Goal: Information Seeking & Learning: Learn about a topic

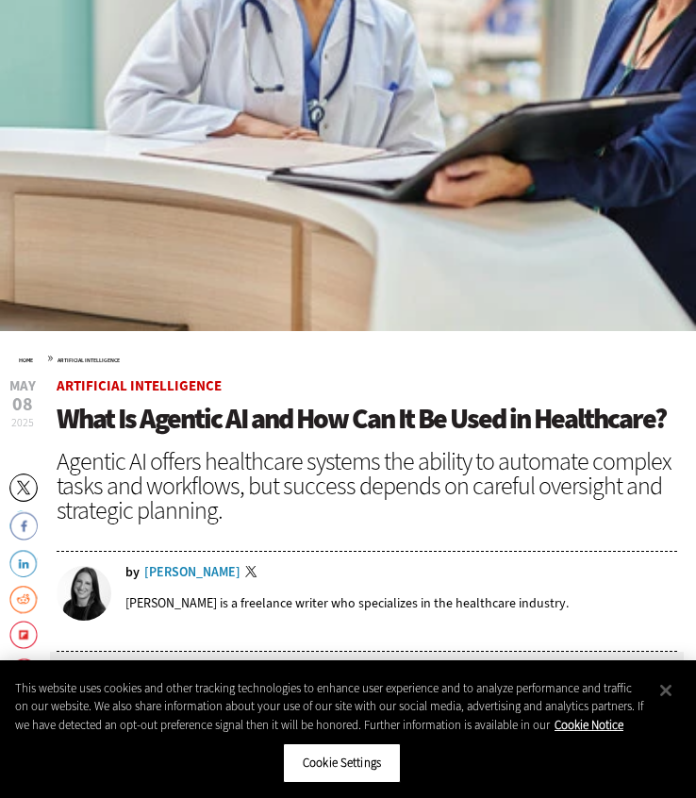
scroll to position [573, 0]
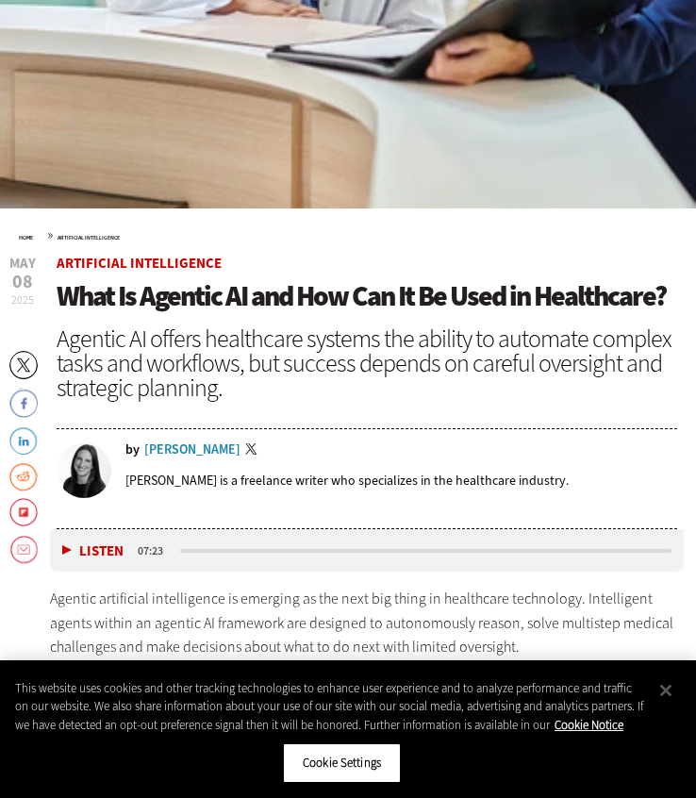
click at [179, 448] on div "[PERSON_NAME]" at bounding box center [192, 450] width 96 height 13
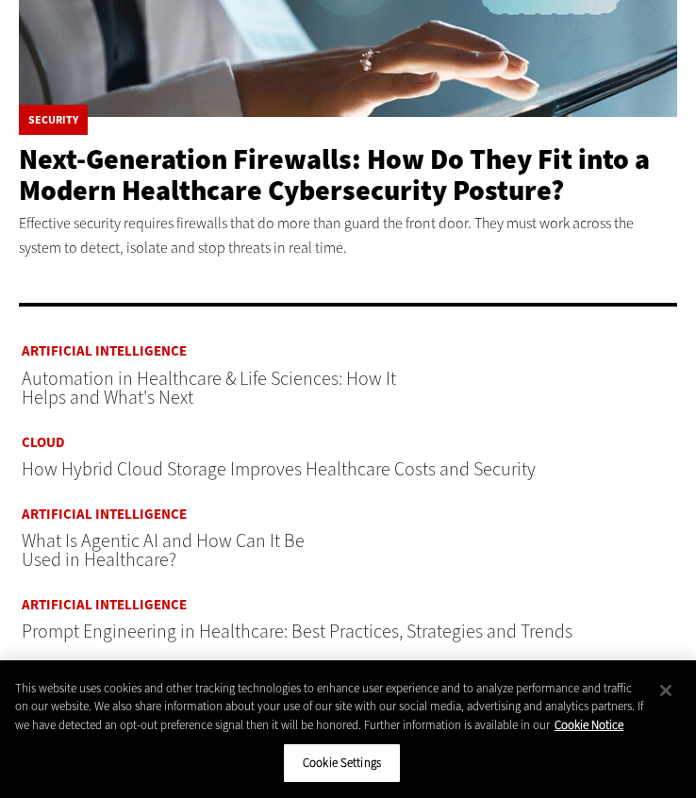
scroll to position [663, 0]
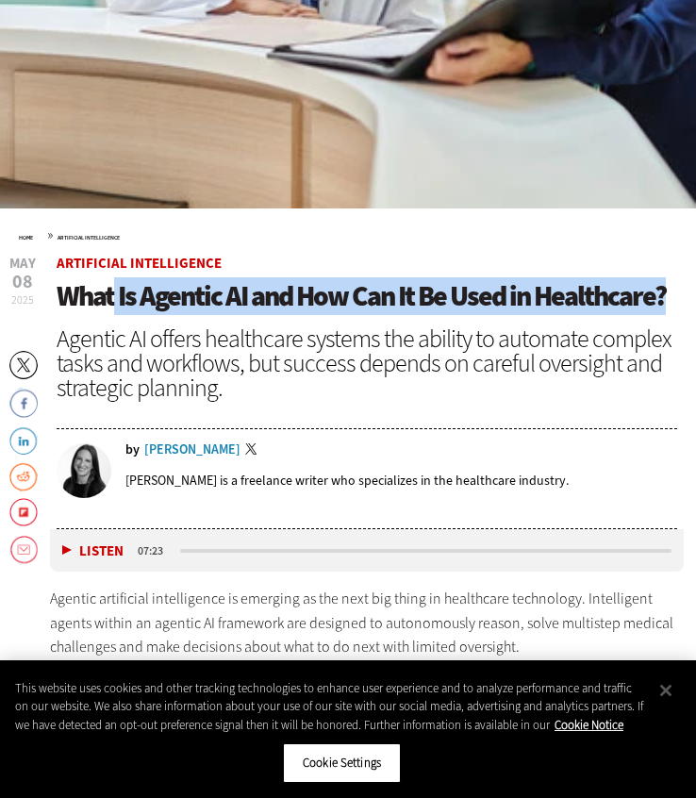
drag, startPoint x: 671, startPoint y: 293, endPoint x: 115, endPoint y: 296, distance: 555.9
click at [115, 296] on h1 "What Is Agentic AI and How Can It Be Used in Healthcare?" at bounding box center [367, 296] width 621 height 31
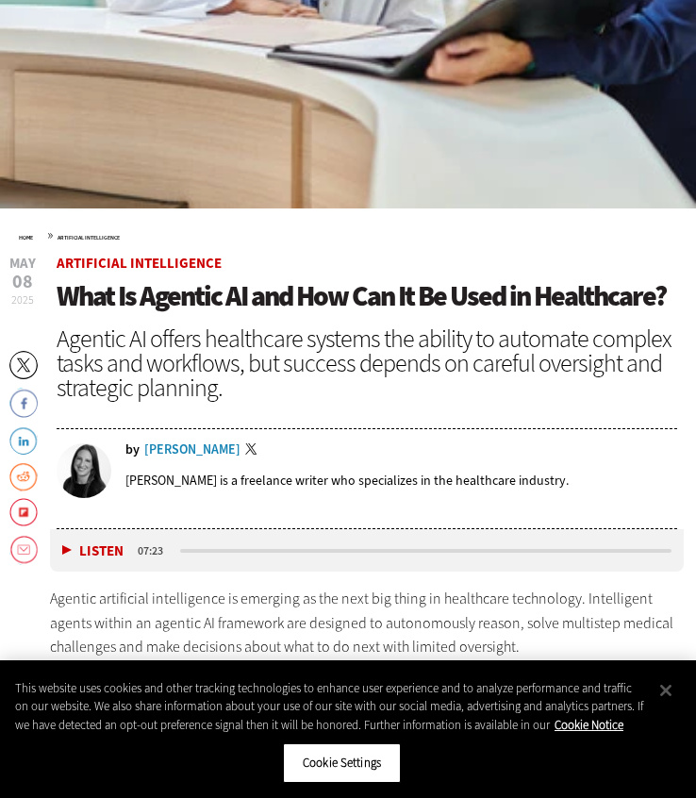
drag, startPoint x: 115, startPoint y: 296, endPoint x: 69, endPoint y: 294, distance: 46.3
click at [69, 294] on span "What Is Agentic AI and How Can It Be Used in Healthcare?" at bounding box center [362, 296] width 610 height 38
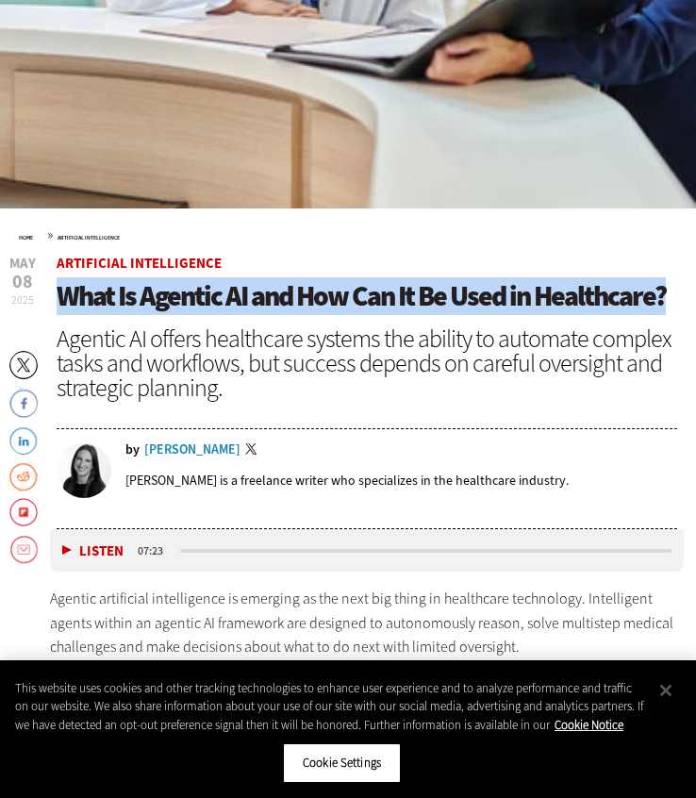
drag, startPoint x: 56, startPoint y: 294, endPoint x: 670, endPoint y: 280, distance: 614.5
copy span "What Is Agentic AI and How Can It Be Used in Healthcare?"
